Goal: Task Accomplishment & Management: Use online tool/utility

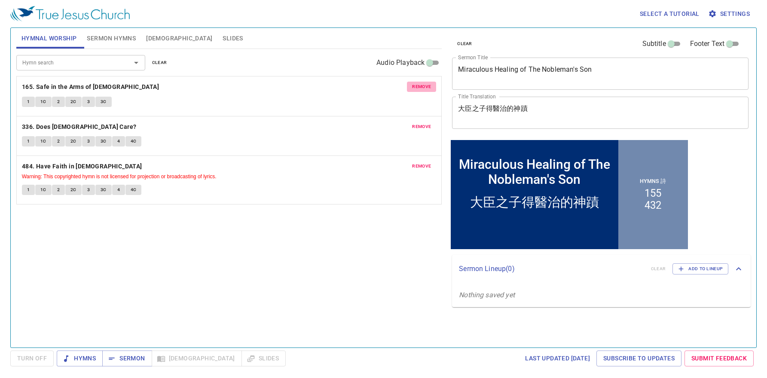
click at [417, 85] on span "remove" at bounding box center [421, 87] width 19 height 8
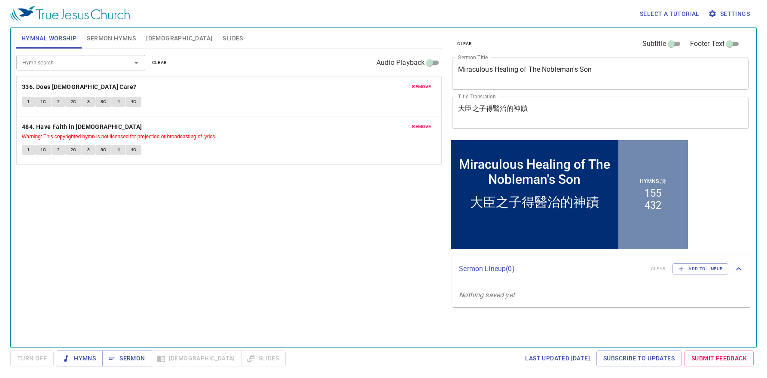
click at [417, 85] on span "remove" at bounding box center [421, 87] width 19 height 8
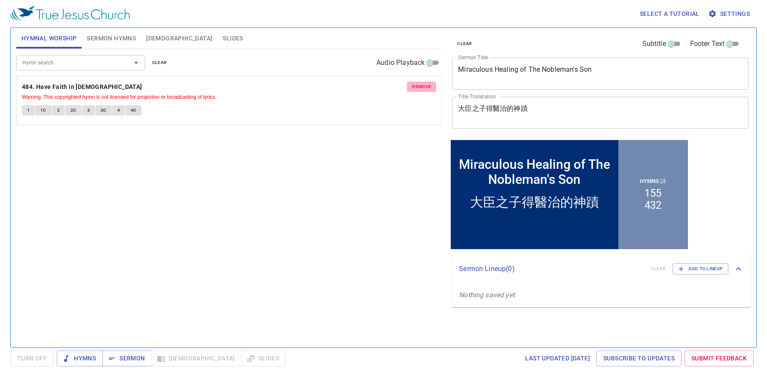
click at [417, 85] on span "remove" at bounding box center [421, 87] width 19 height 8
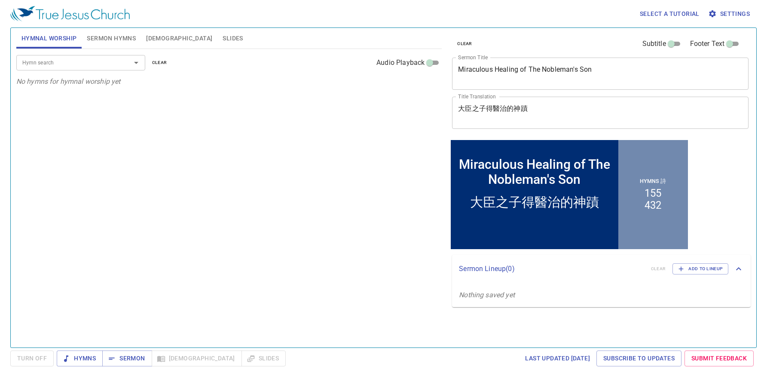
click at [83, 66] on input "Hymn search" at bounding box center [68, 63] width 98 height 10
click at [63, 66] on input "Hymn search" at bounding box center [68, 63] width 98 height 10
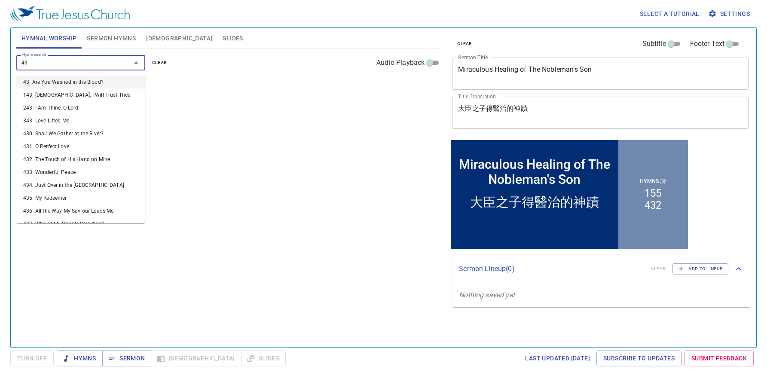
type input "439"
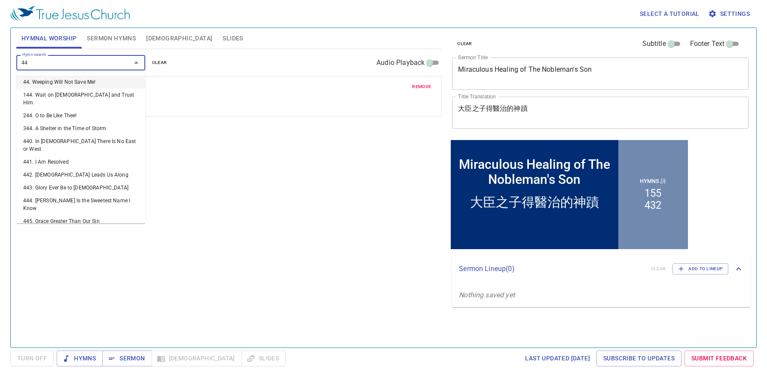
type input "445"
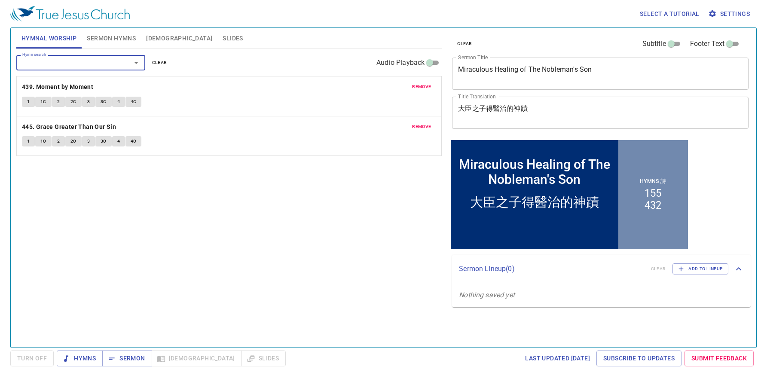
click at [35, 61] on input "Hymn search" at bounding box center [68, 63] width 98 height 10
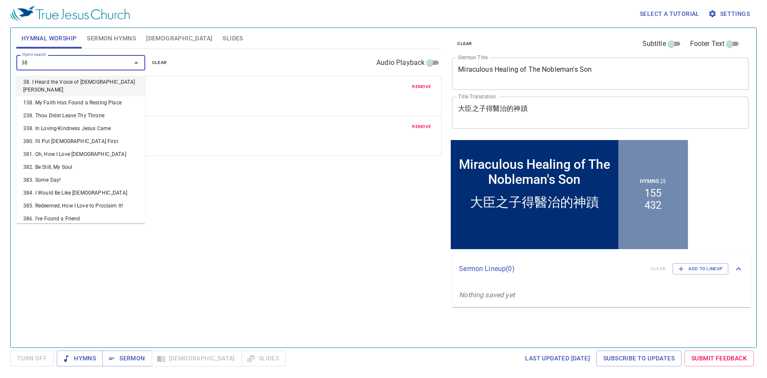
type input "388"
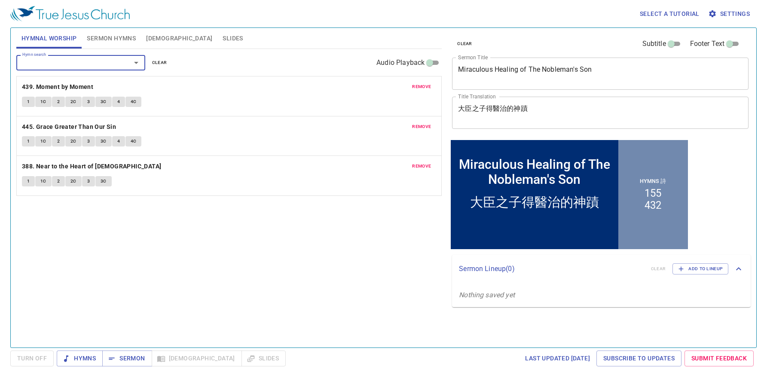
click at [27, 101] on span "1" at bounding box center [28, 102] width 3 height 8
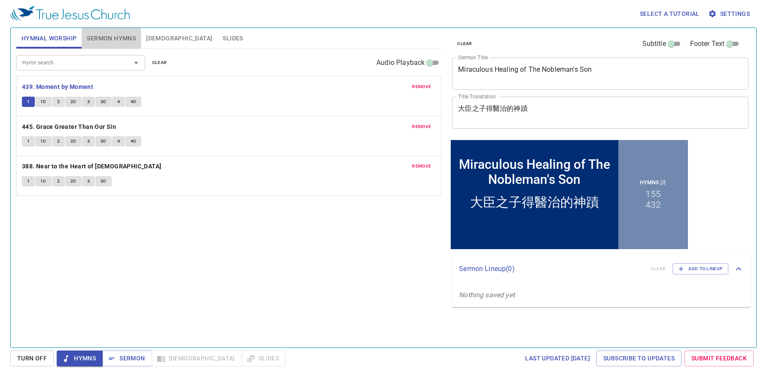
click at [121, 40] on span "Sermon Hymns" at bounding box center [111, 38] width 49 height 11
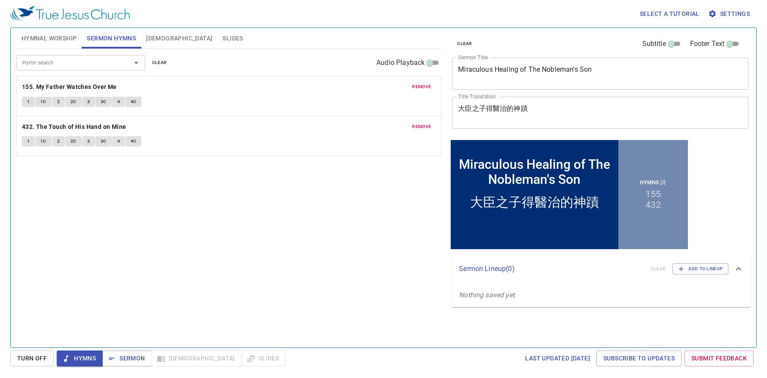
click at [415, 84] on span "remove" at bounding box center [421, 87] width 19 height 8
click at [421, 88] on span "remove" at bounding box center [421, 87] width 19 height 8
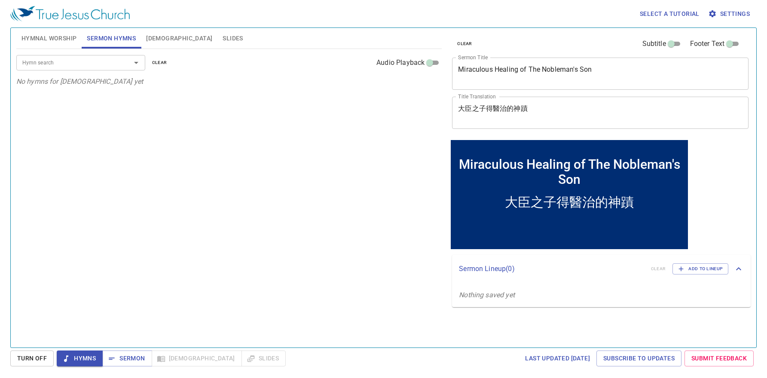
click at [46, 63] on input "Hymn search" at bounding box center [68, 63] width 98 height 10
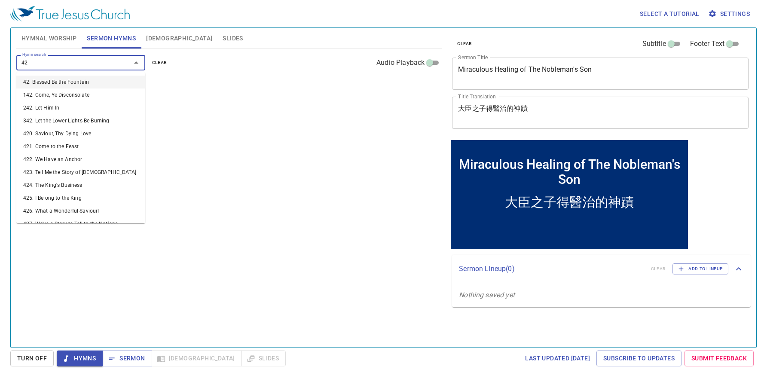
type input "422"
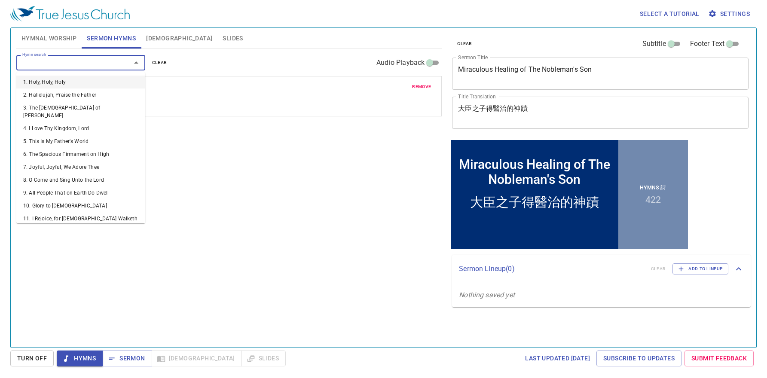
click at [85, 67] on input "Hymn search" at bounding box center [68, 63] width 98 height 10
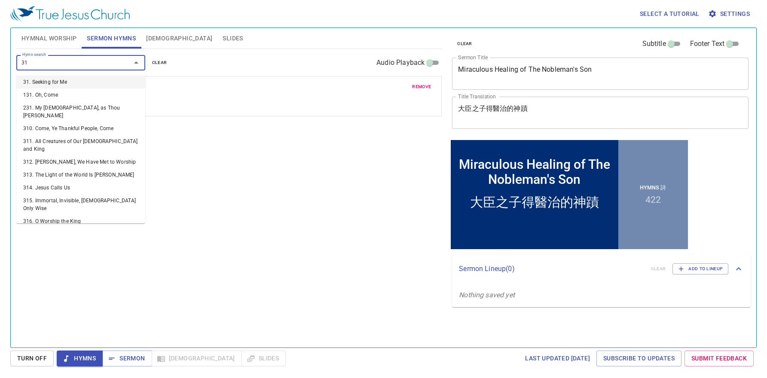
type input "318"
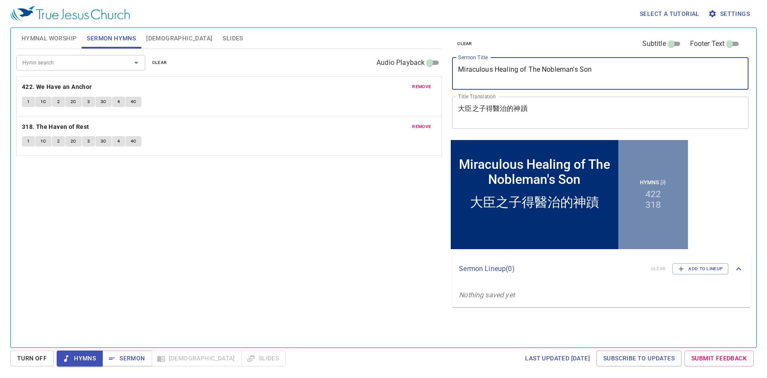
drag, startPoint x: 596, startPoint y: 69, endPoint x: 389, endPoint y: 67, distance: 207.5
click at [389, 67] on div "Hymnal Worship Sermon Hymns Bible Slides Hymn search Hymn search clear Audio Pl…" at bounding box center [383, 184] width 741 height 320
paste textarea "An Anchor of the Soul 靈魂的錨"
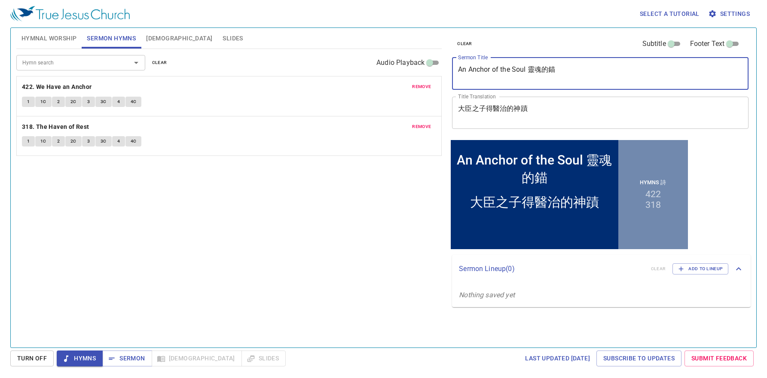
drag, startPoint x: 527, startPoint y: 68, endPoint x: 556, endPoint y: 69, distance: 29.7
click at [556, 69] on textarea "An Anchor of the Soul 靈魂的錨" at bounding box center [600, 73] width 284 height 16
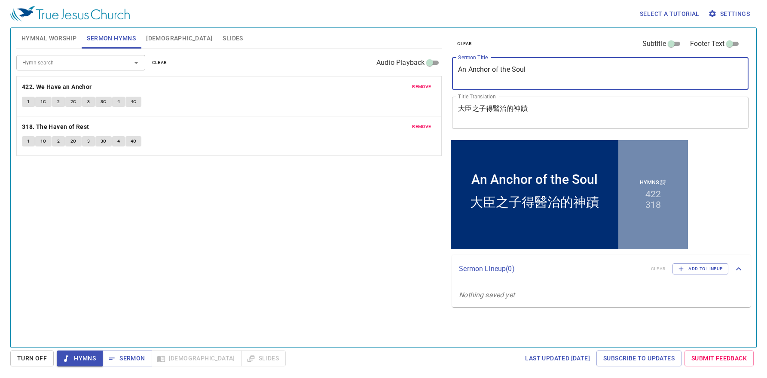
type textarea "An Anchor of the Soul"
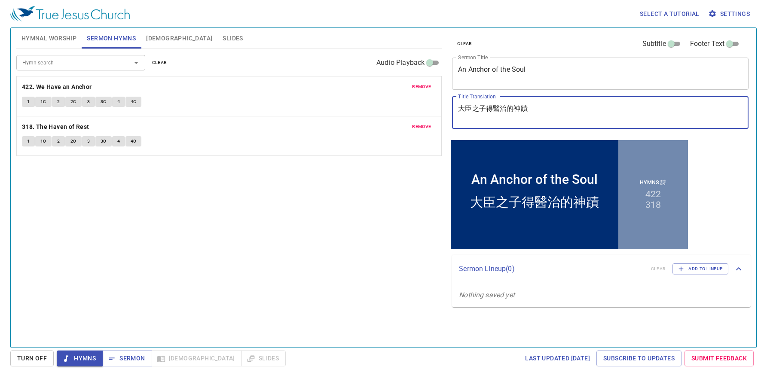
drag, startPoint x: 500, startPoint y: 108, endPoint x: 381, endPoint y: 105, distance: 118.6
click at [381, 105] on div "Hymnal Worship Sermon Hymns Bible Slides Hymn search Hymn search clear Audio Pl…" at bounding box center [383, 184] width 741 height 320
paste textarea "靈魂的錨"
type textarea "靈魂的錨"
click at [42, 39] on span "Hymnal Worship" at bounding box center [48, 38] width 55 height 11
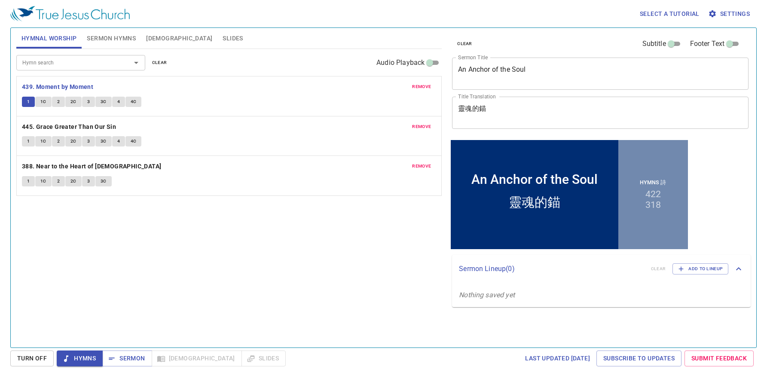
click at [160, 39] on span "[DEMOGRAPHIC_DATA]" at bounding box center [179, 38] width 66 height 11
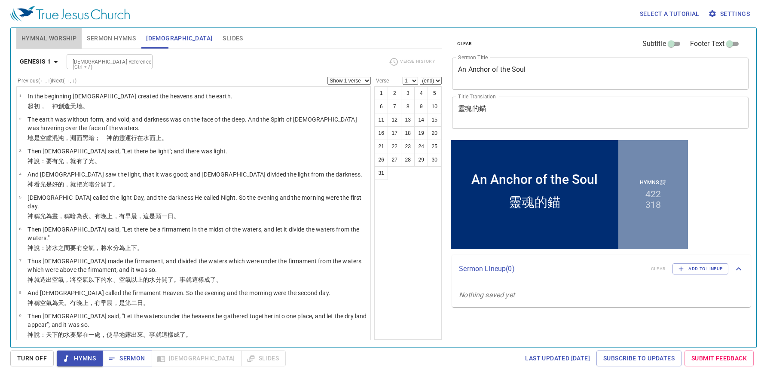
click at [39, 37] on span "Hymnal Worship" at bounding box center [48, 38] width 55 height 11
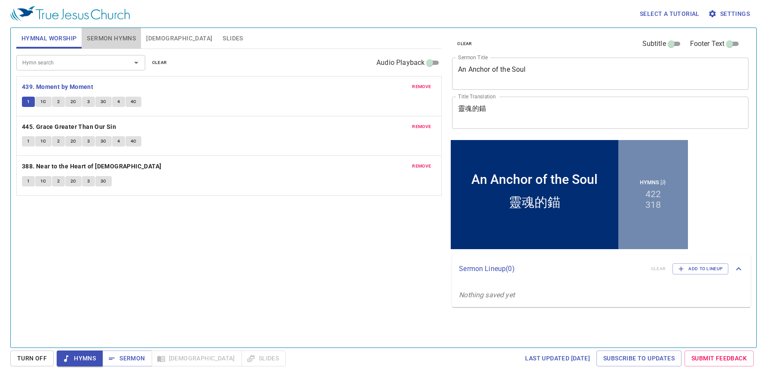
click at [104, 39] on span "Sermon Hymns" at bounding box center [111, 38] width 49 height 11
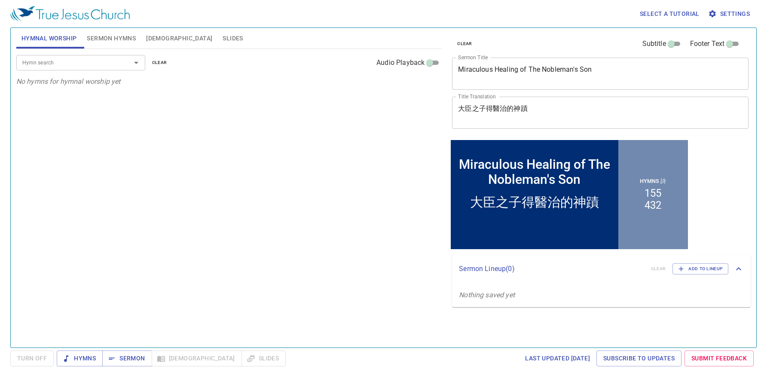
click at [99, 64] on input "Hymn search" at bounding box center [68, 63] width 98 height 10
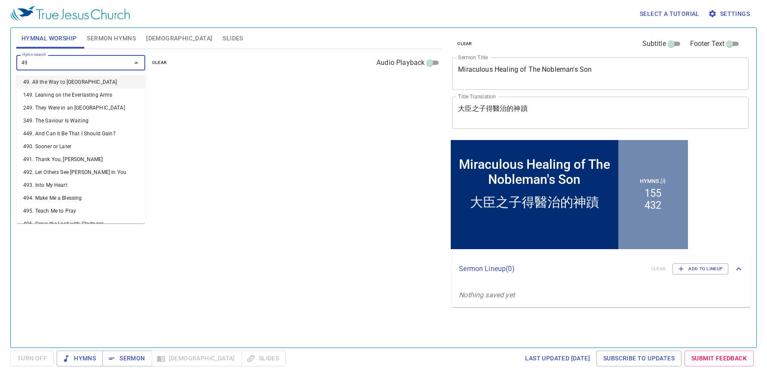
type input "493"
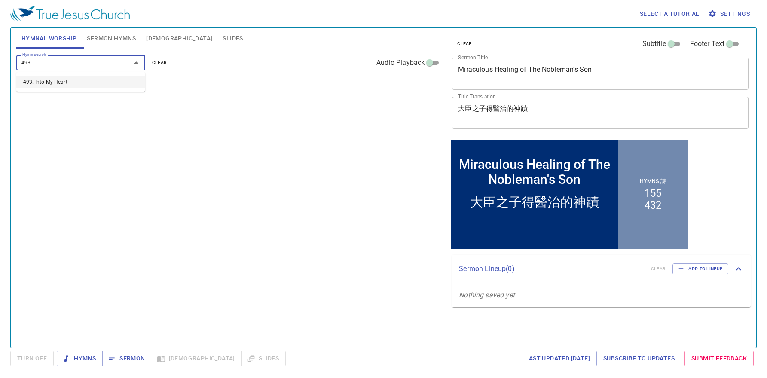
click at [110, 85] on li "493. Into My Heart" at bounding box center [80, 82] width 129 height 13
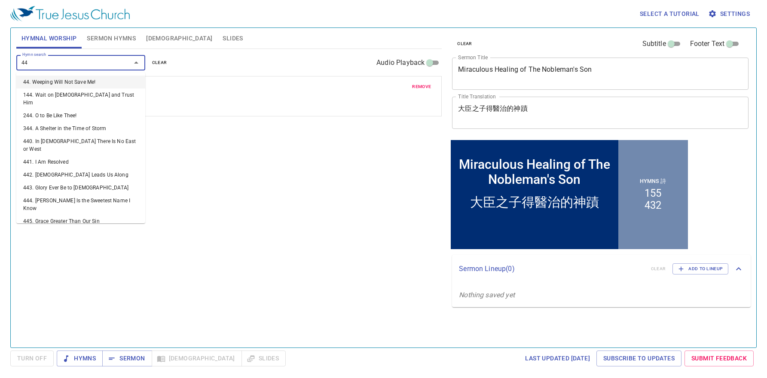
type input "445"
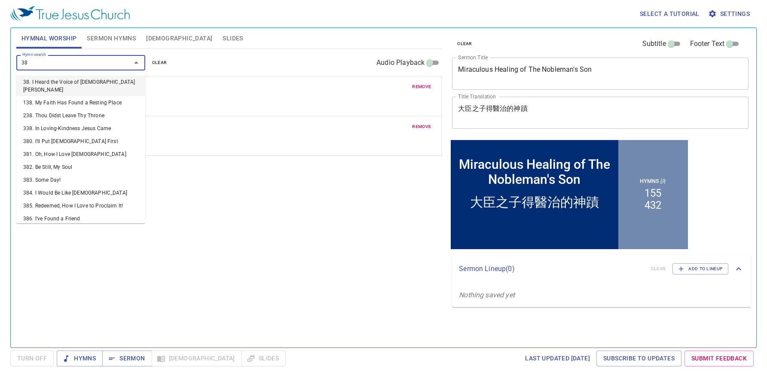
type input "388"
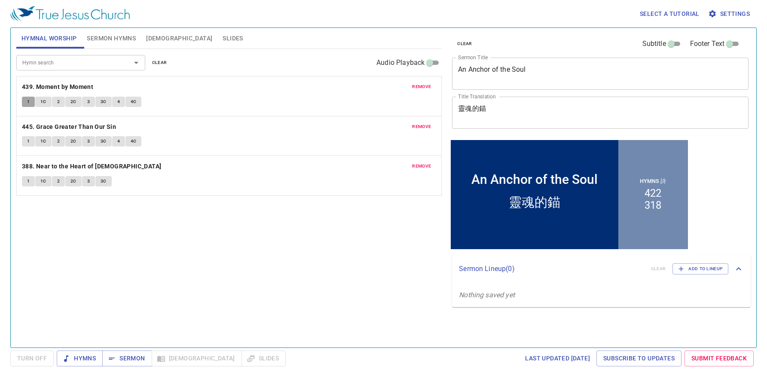
click at [26, 101] on button "1" at bounding box center [28, 102] width 13 height 10
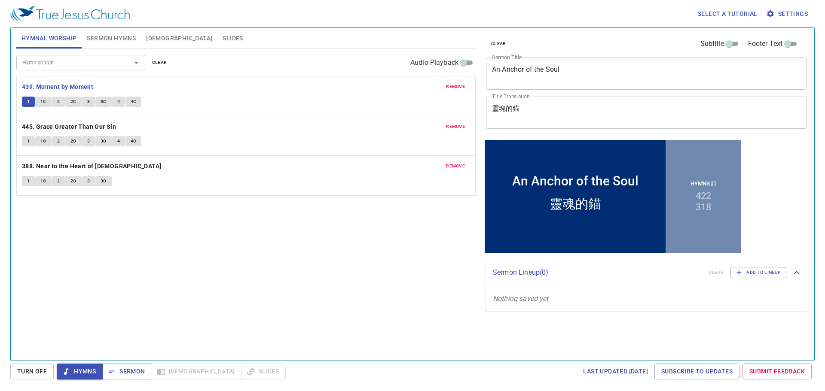
click at [77, 366] on span "Hymns" at bounding box center [80, 371] width 32 height 11
click at [77, 364] on button "Hymns" at bounding box center [80, 372] width 46 height 16
click at [36, 365] on button "Turn Off" at bounding box center [31, 372] width 43 height 16
click at [67, 371] on icon "button" at bounding box center [66, 372] width 9 height 9
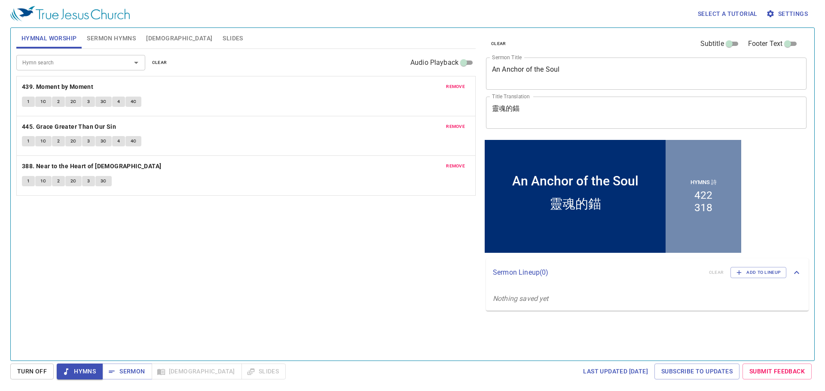
click at [64, 367] on span "Hymns" at bounding box center [80, 371] width 32 height 11
click at [67, 368] on icon "button" at bounding box center [66, 372] width 9 height 9
click at [149, 35] on span "[DEMOGRAPHIC_DATA]" at bounding box center [179, 38] width 66 height 11
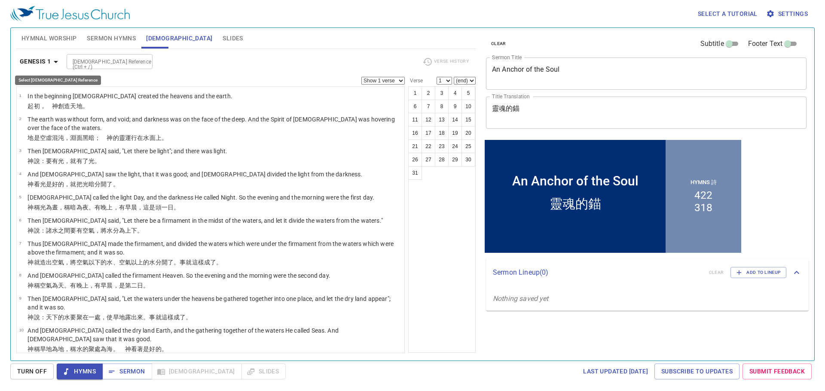
click at [55, 63] on icon "button" at bounding box center [56, 62] width 10 height 10
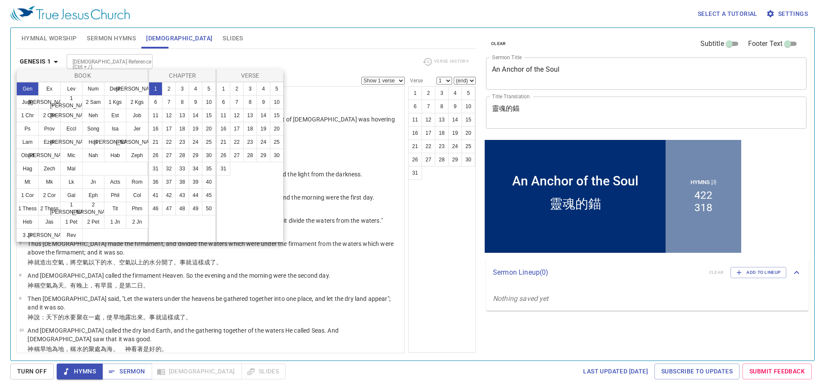
click at [54, 41] on div at bounding box center [412, 195] width 825 height 391
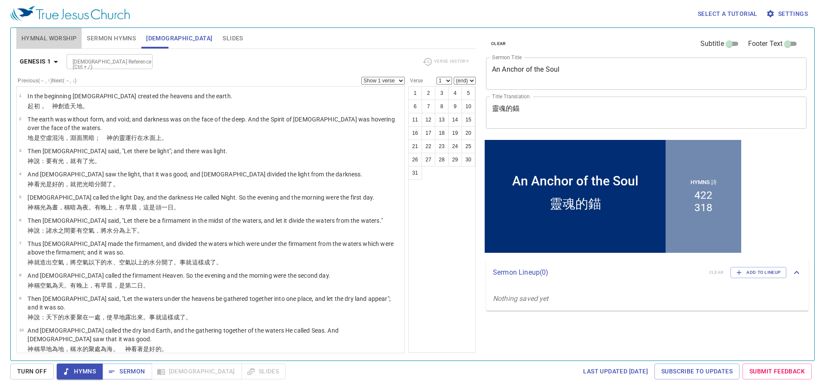
click at [58, 37] on span "Hymnal Worship" at bounding box center [48, 38] width 55 height 11
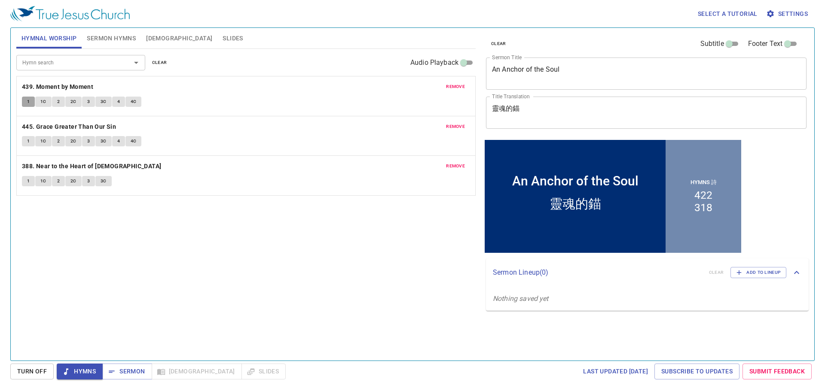
click at [30, 103] on span "1" at bounding box center [28, 102] width 3 height 8
click at [46, 100] on span "1C" at bounding box center [43, 102] width 6 height 8
click at [57, 100] on span "2" at bounding box center [58, 102] width 3 height 8
click at [451, 86] on span "remove" at bounding box center [455, 87] width 19 height 8
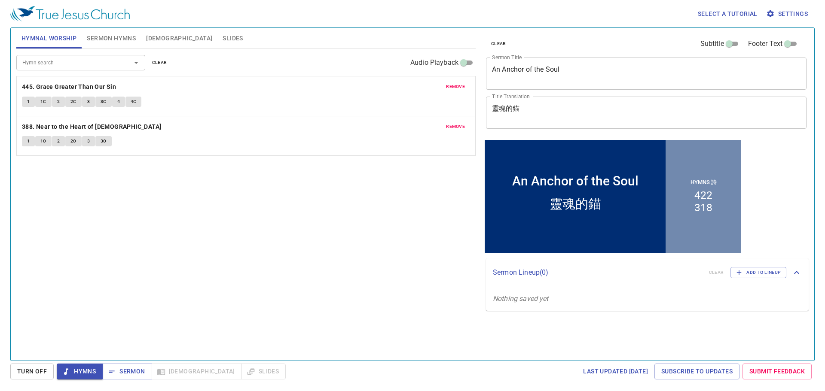
click at [91, 371] on span "Hymns" at bounding box center [80, 371] width 32 height 11
click at [28, 101] on span "1" at bounding box center [28, 102] width 3 height 8
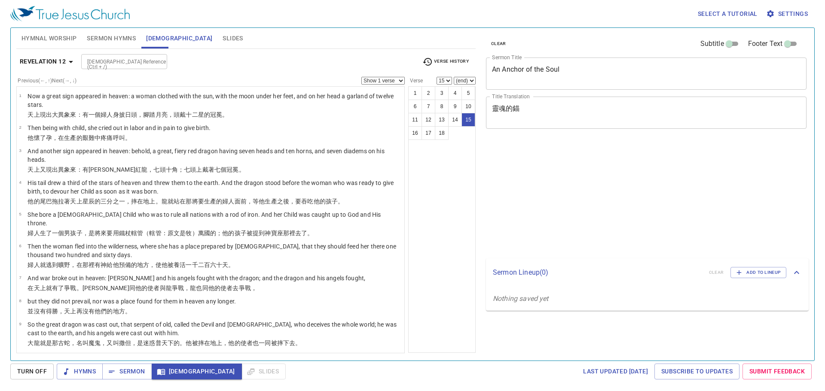
select select "15"
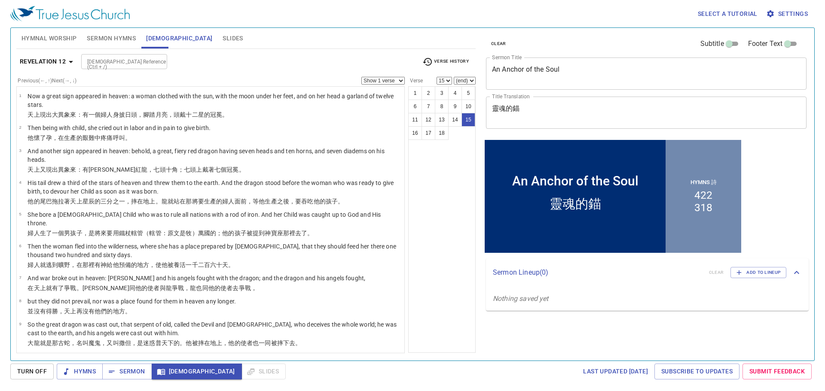
scroll to position [243, 0]
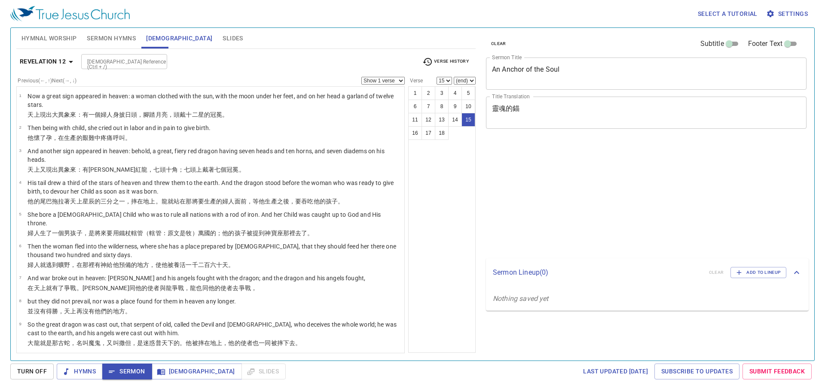
select select "15"
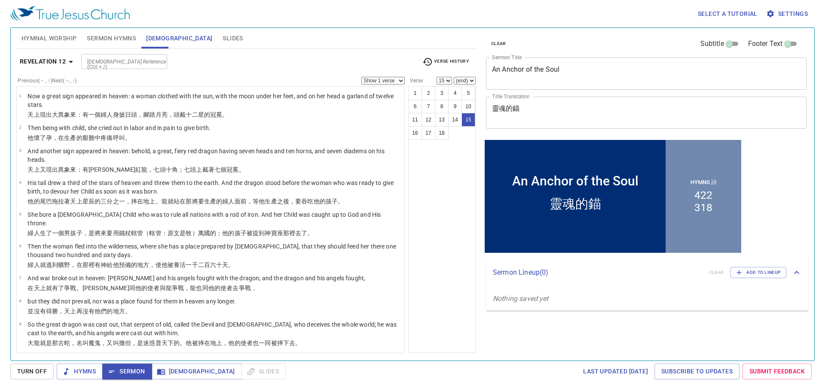
scroll to position [243, 0]
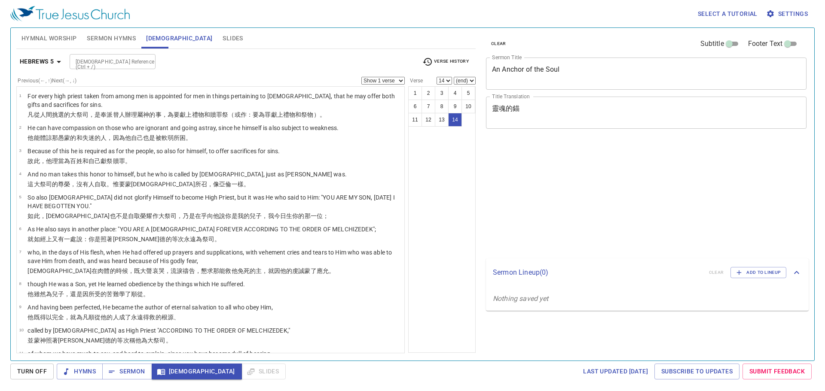
select select "14"
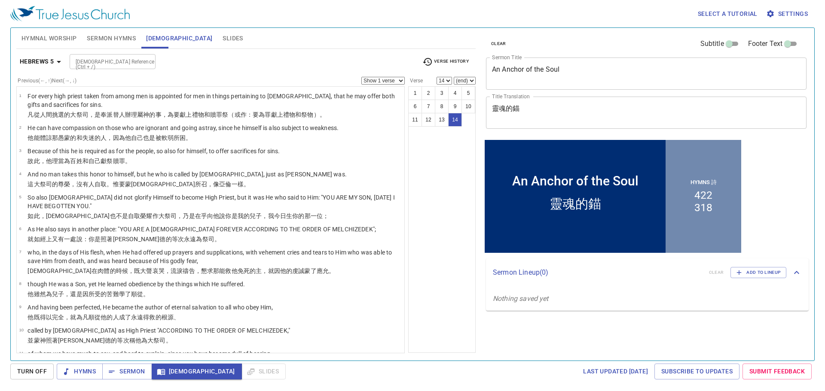
scroll to position [108, 0]
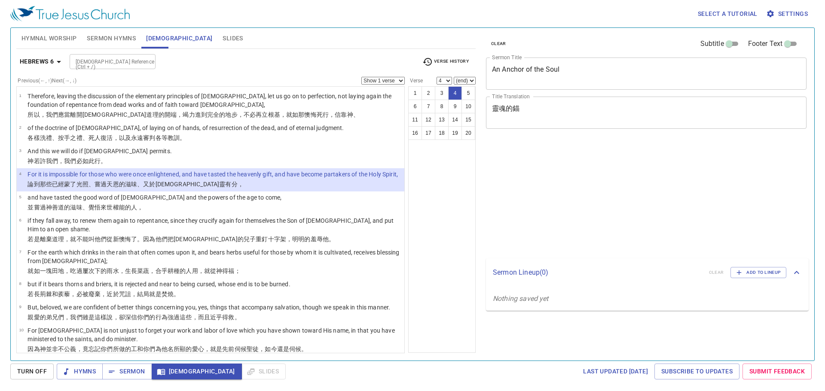
select select "4"
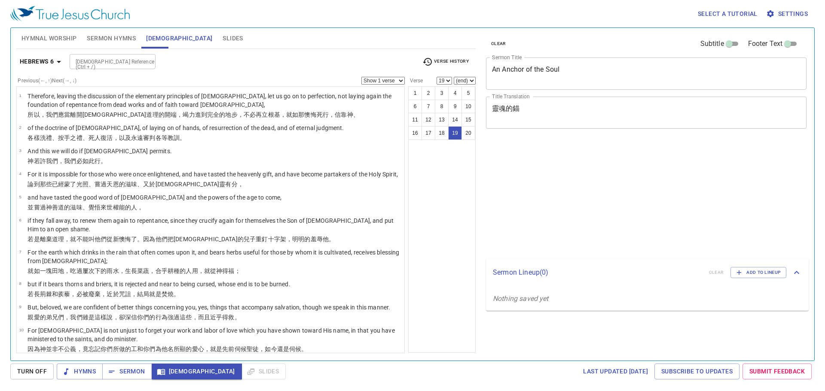
select select "19"
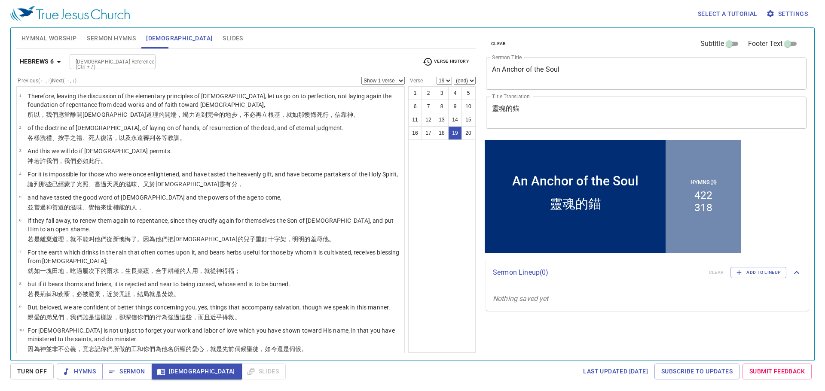
scroll to position [256, 0]
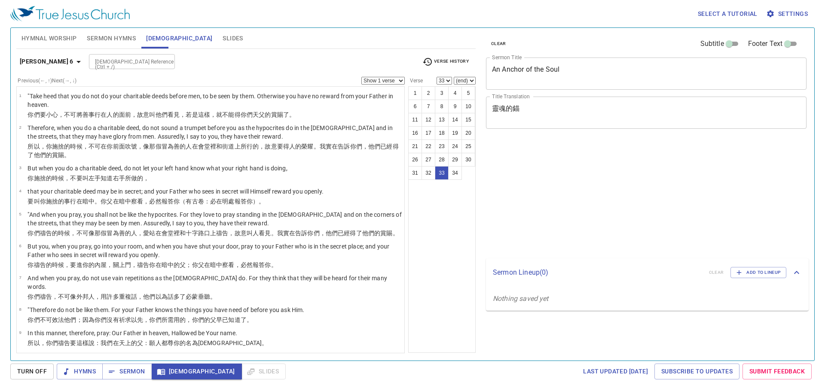
select select "33"
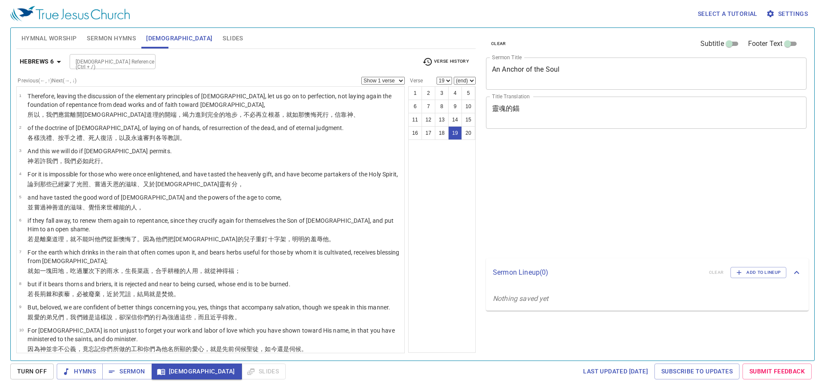
select select "19"
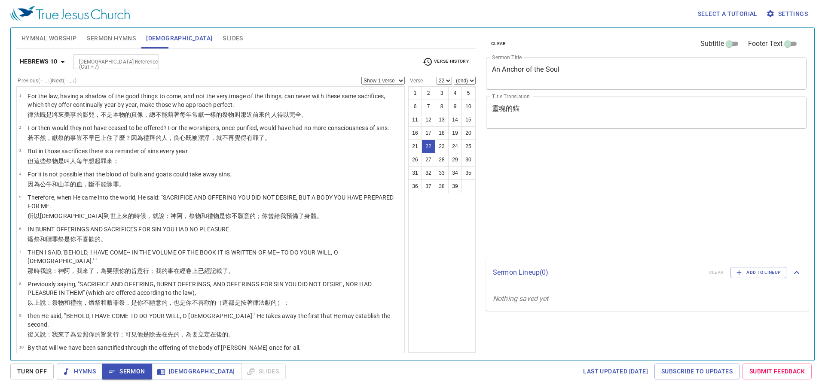
select select "22"
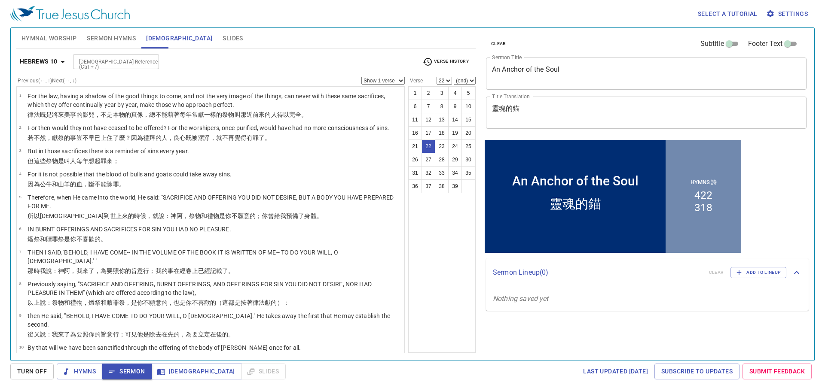
scroll to position [334, 0]
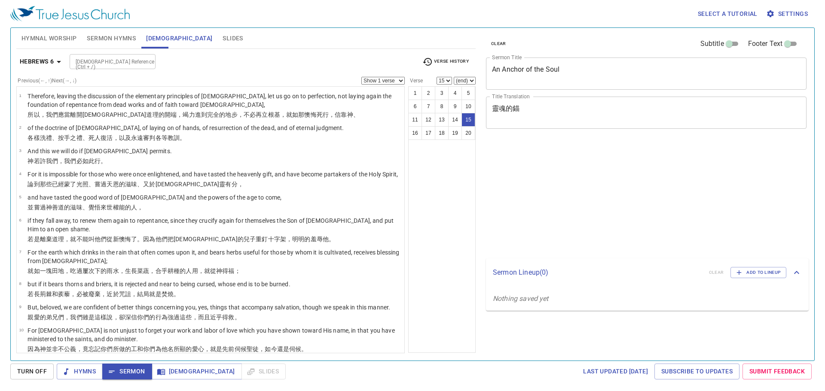
select select "15"
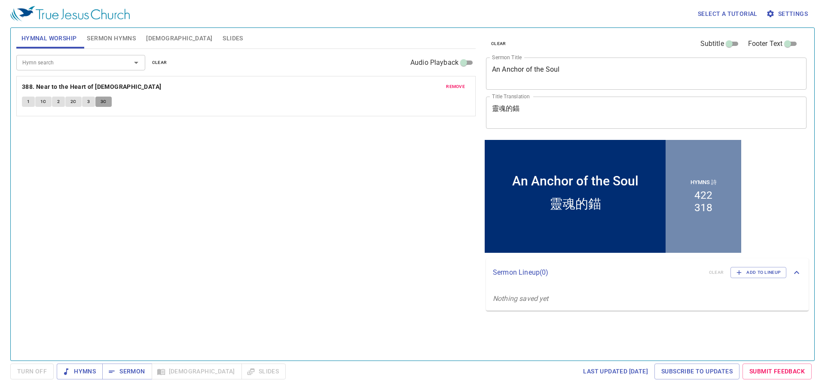
click at [105, 104] on span "3C" at bounding box center [104, 102] width 6 height 8
